Goal: Information Seeking & Learning: Understand process/instructions

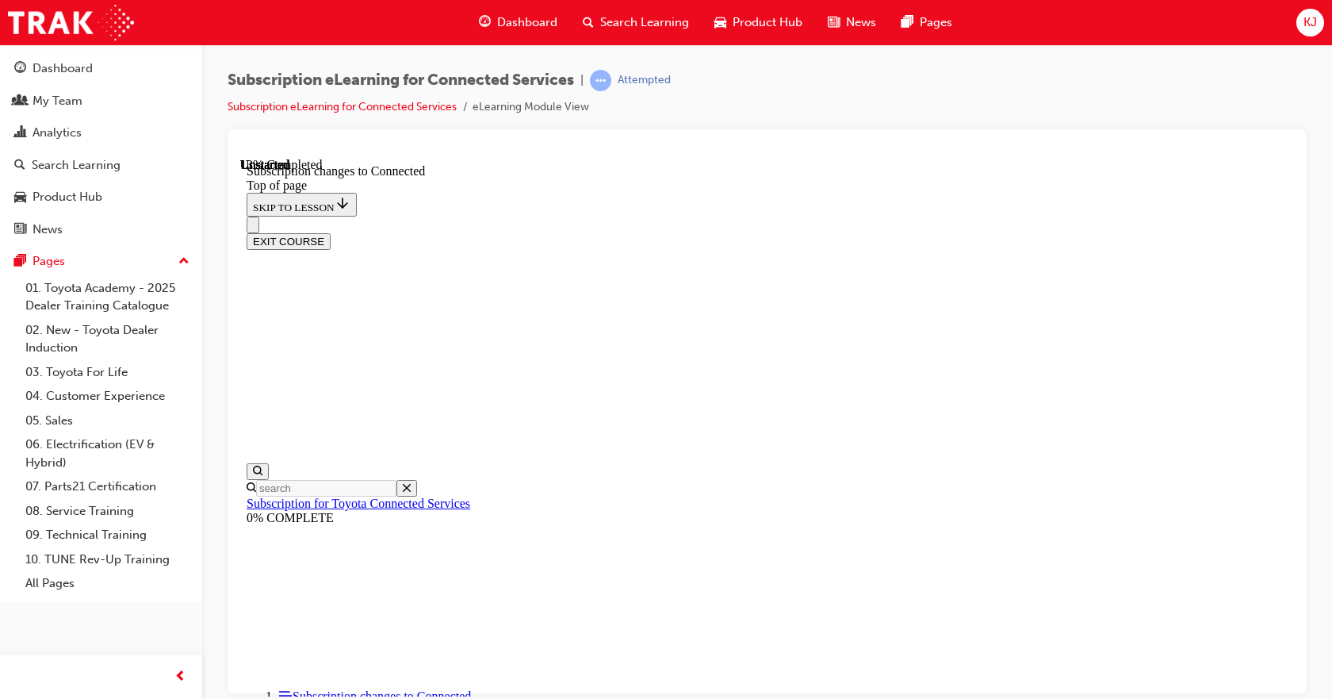
scroll to position [796, 0]
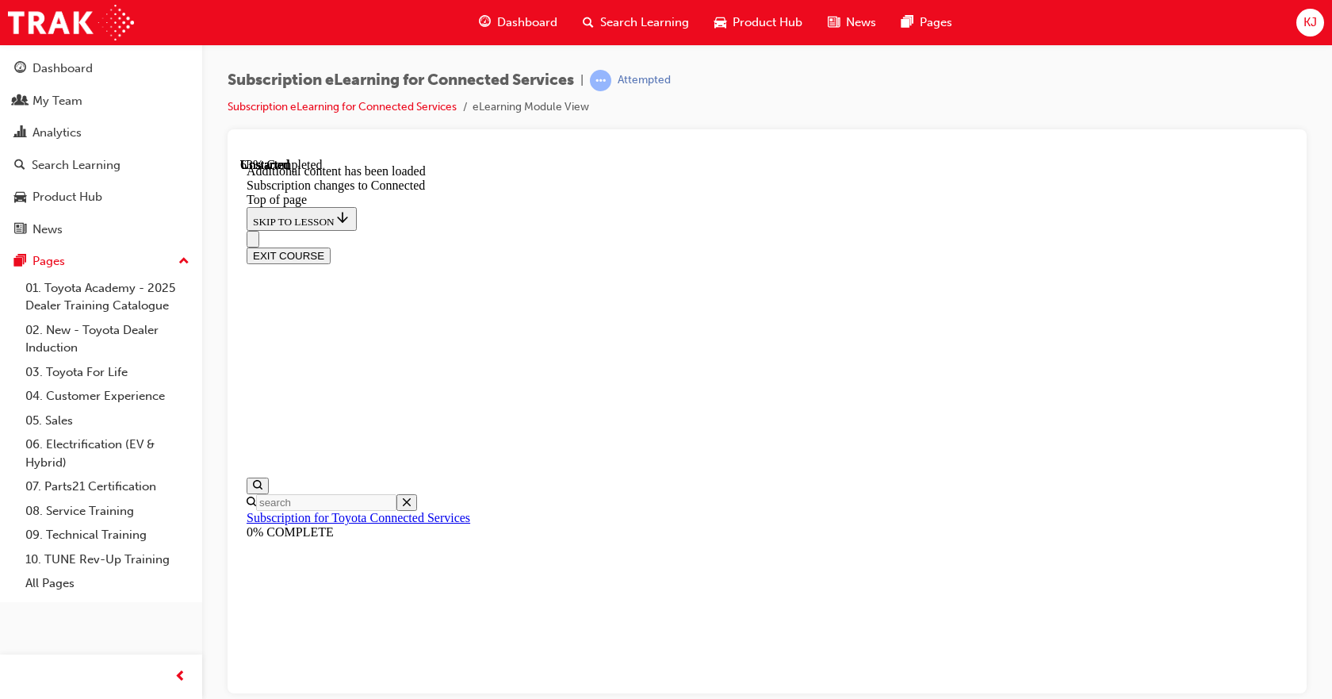
scroll to position [1801, 0]
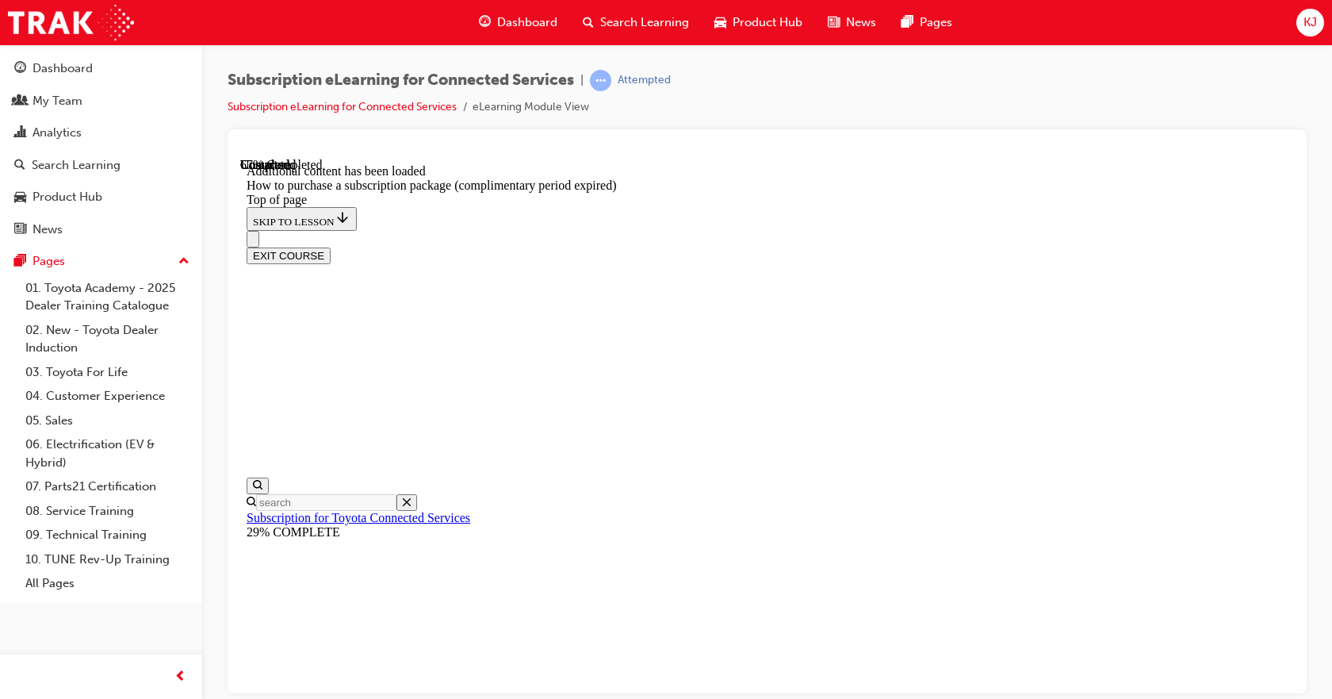
scroll to position [678, 0]
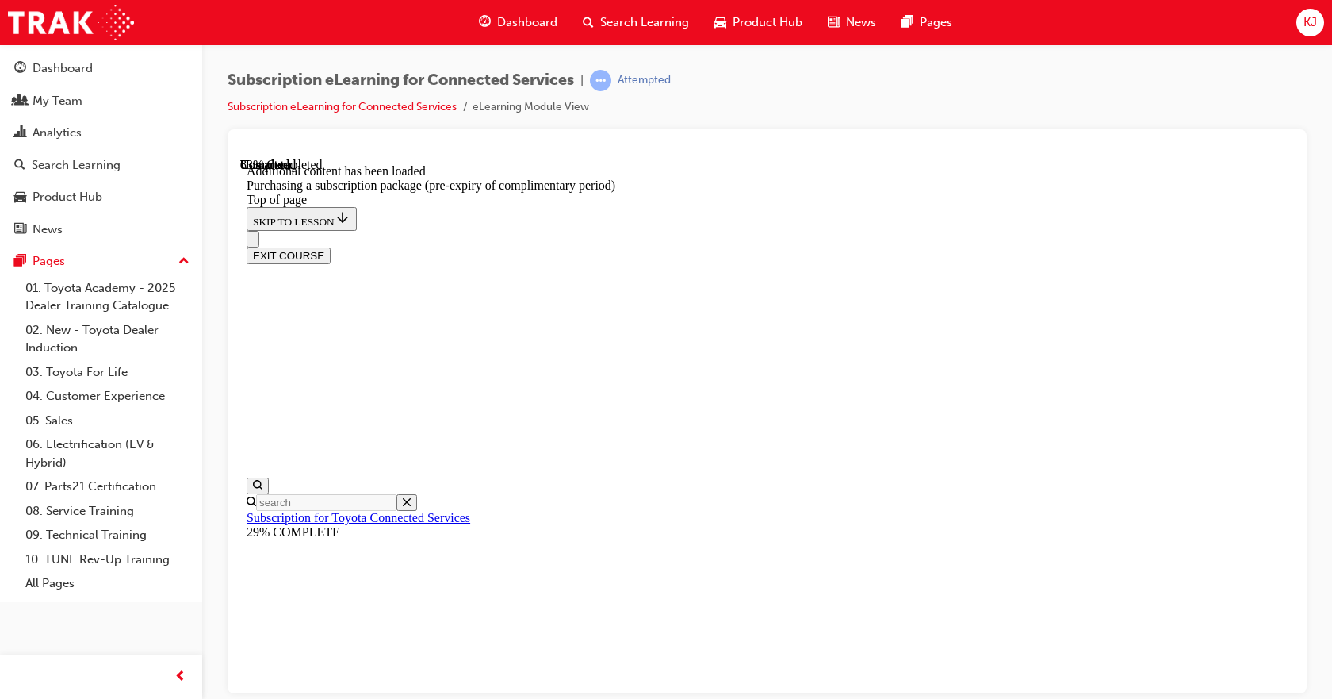
scroll to position [763, 0]
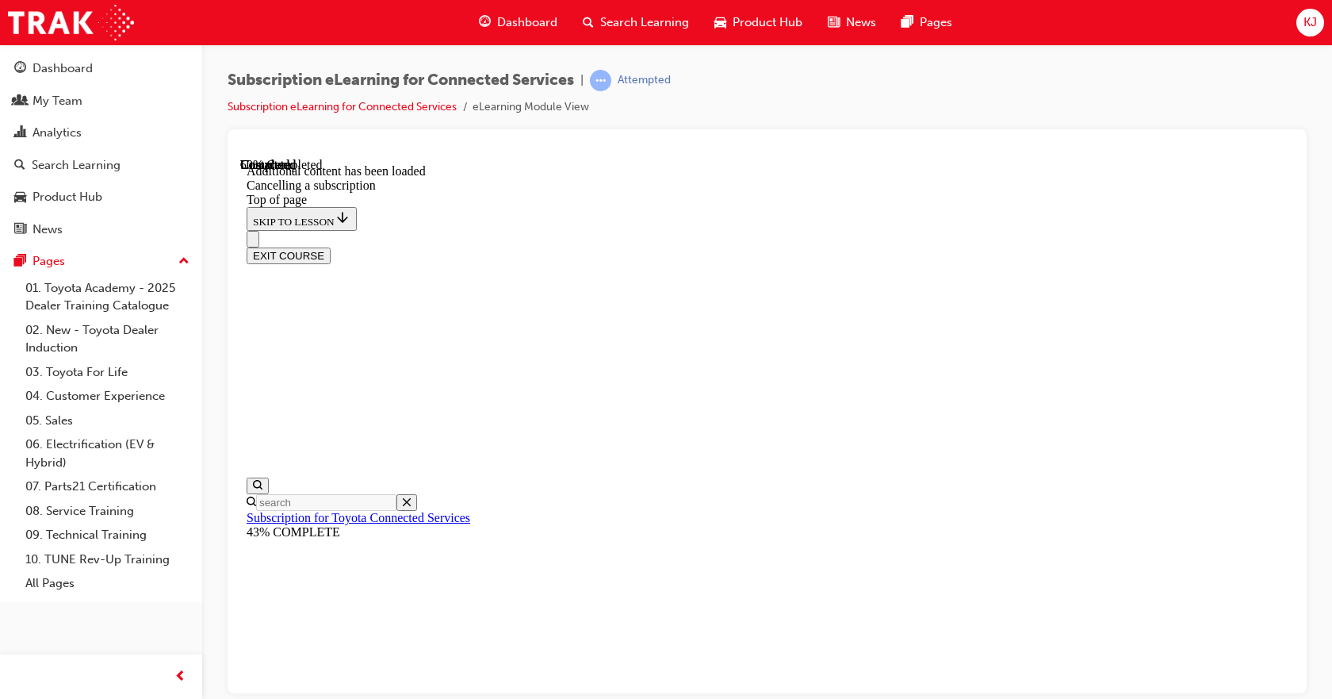
scroll to position [287, 0]
drag, startPoint x: 940, startPoint y: 370, endPoint x: 985, endPoint y: 364, distance: 45.6
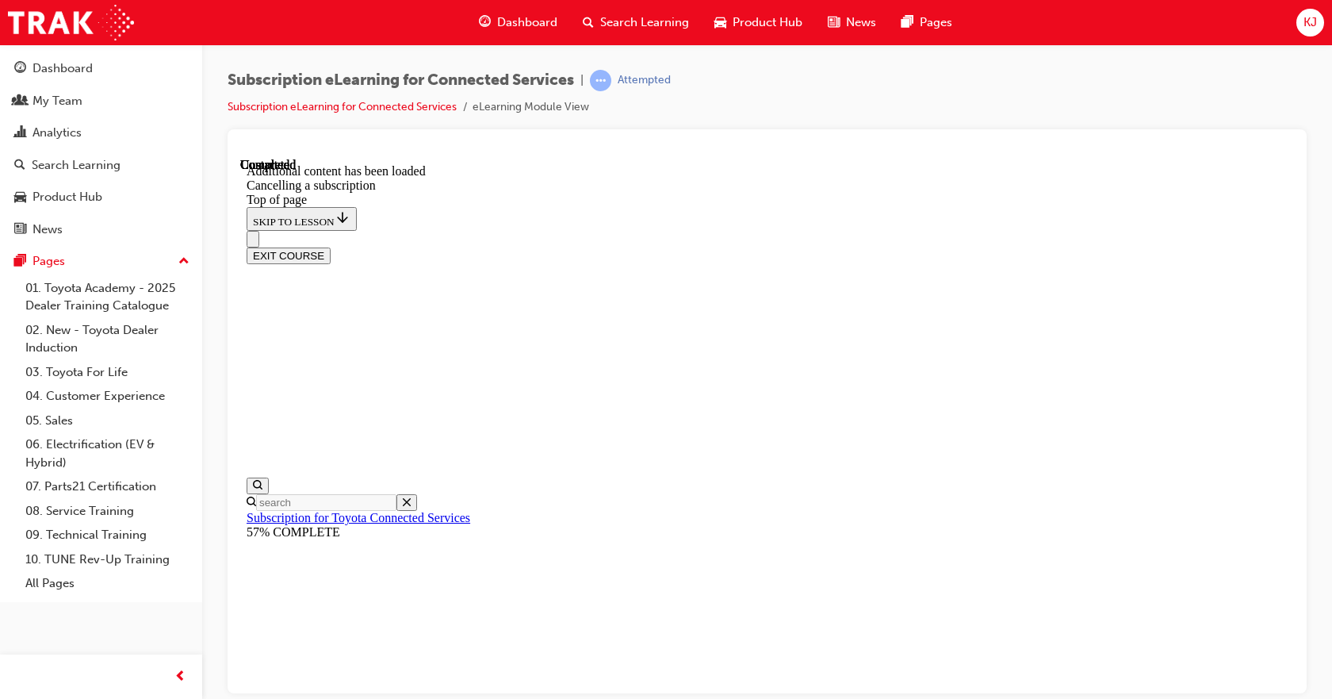
drag, startPoint x: 1131, startPoint y: 232, endPoint x: 1134, endPoint y: 247, distance: 14.6
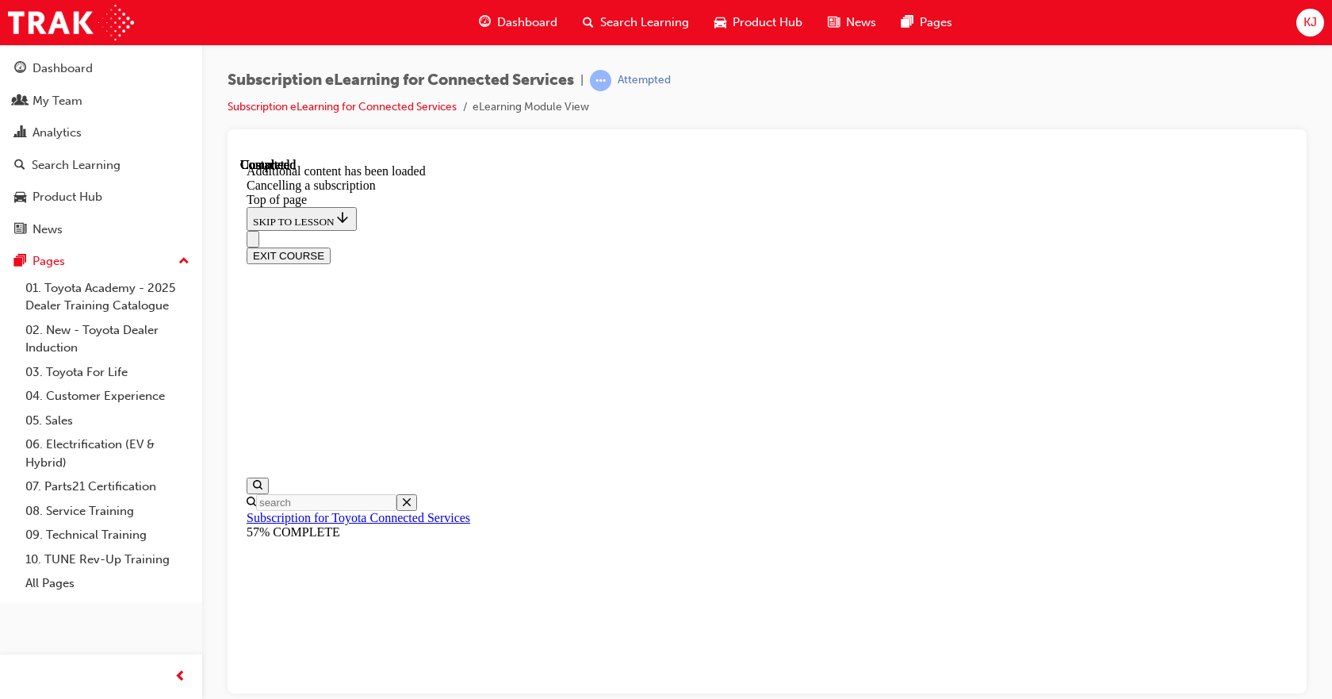
scroll to position [1408, 0]
